Goal: Navigation & Orientation: Find specific page/section

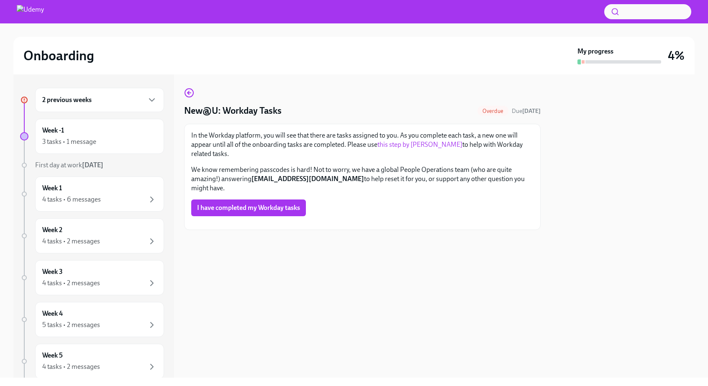
scroll to position [8, 0]
click at [430, 141] on link "this step by [PERSON_NAME]" at bounding box center [420, 145] width 85 height 8
click at [81, 98] on h6 "2 previous weeks" at bounding box center [66, 99] width 49 height 9
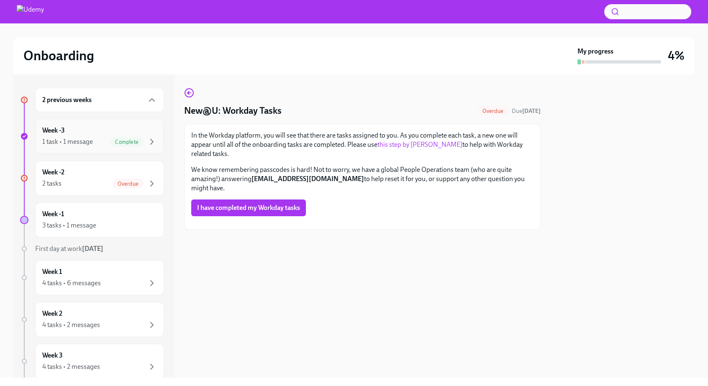
click at [84, 144] on div "1 task • 1 message" at bounding box center [67, 141] width 51 height 9
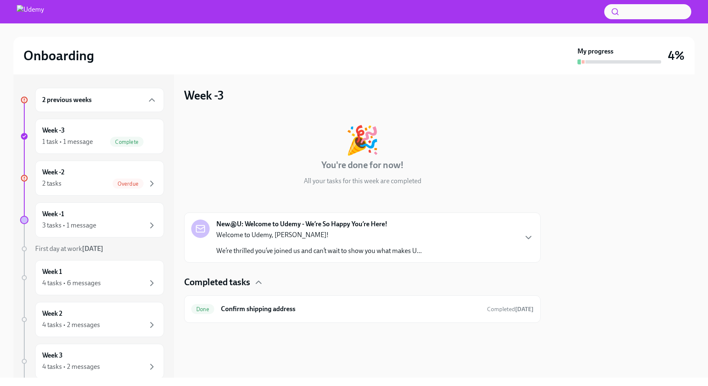
click at [406, 256] on div "New@U: Welcome to Udemy - We’re So Happy You’re Here! Welcome to [GEOGRAPHIC_DA…" at bounding box center [362, 238] width 357 height 50
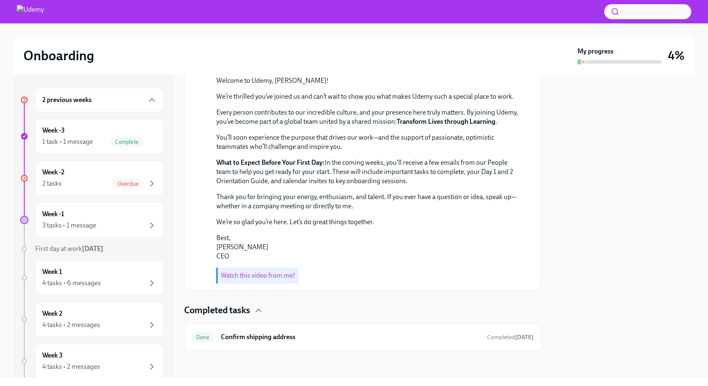
scroll to position [270, 0]
click at [390, 339] on h6 "Confirm shipping address" at bounding box center [351, 337] width 260 height 9
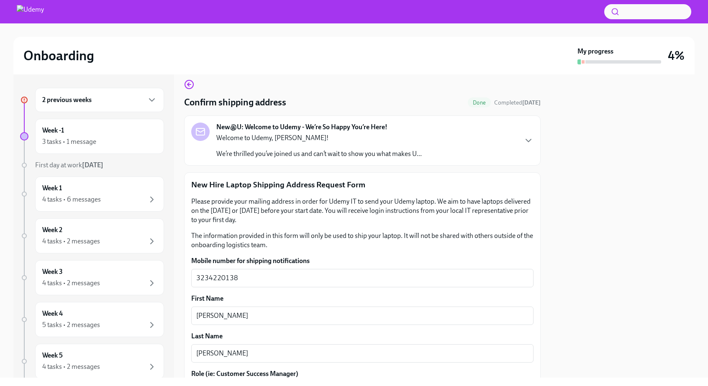
scroll to position [10, 0]
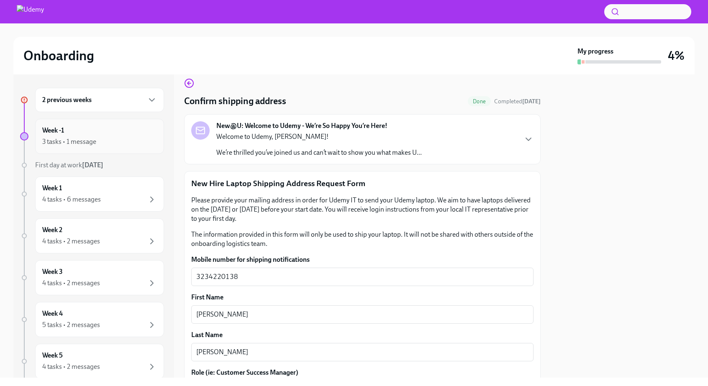
click at [96, 121] on div "Week -1 3 tasks • 1 message" at bounding box center [99, 136] width 129 height 35
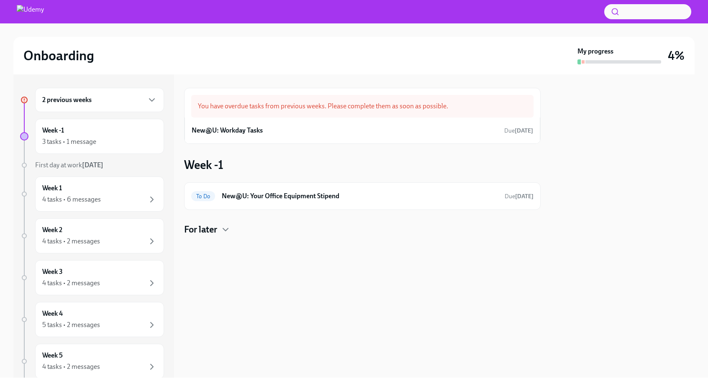
click at [98, 104] on div "2 previous weeks" at bounding box center [99, 100] width 115 height 10
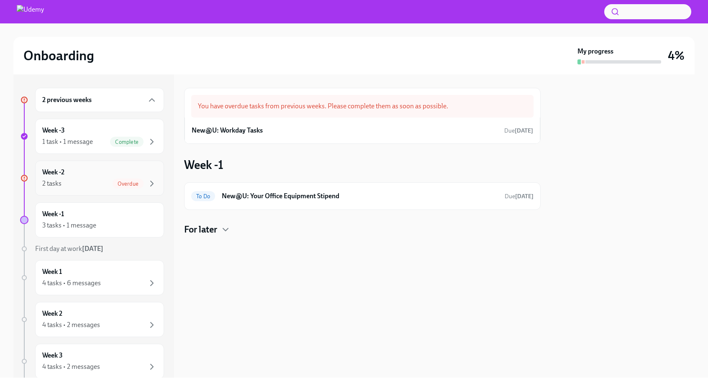
click at [100, 177] on div "Week -2 2 tasks Overdue" at bounding box center [99, 178] width 115 height 21
